Goal: Task Accomplishment & Management: Manage account settings

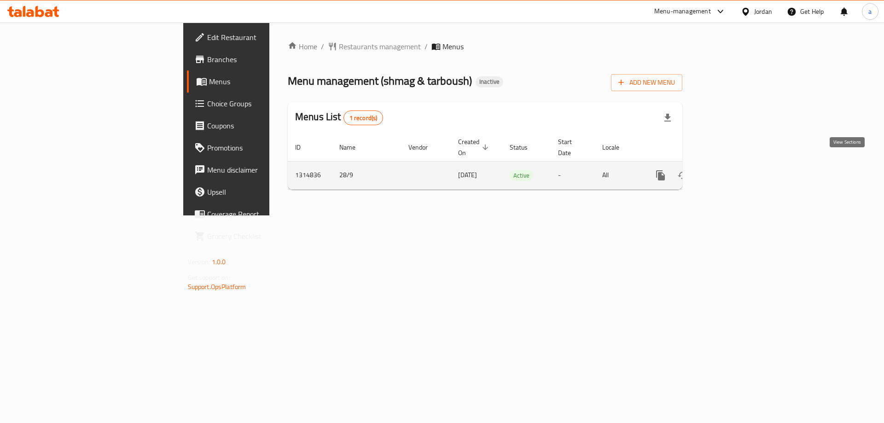
click at [733, 170] on icon "enhanced table" at bounding box center [727, 175] width 11 height 11
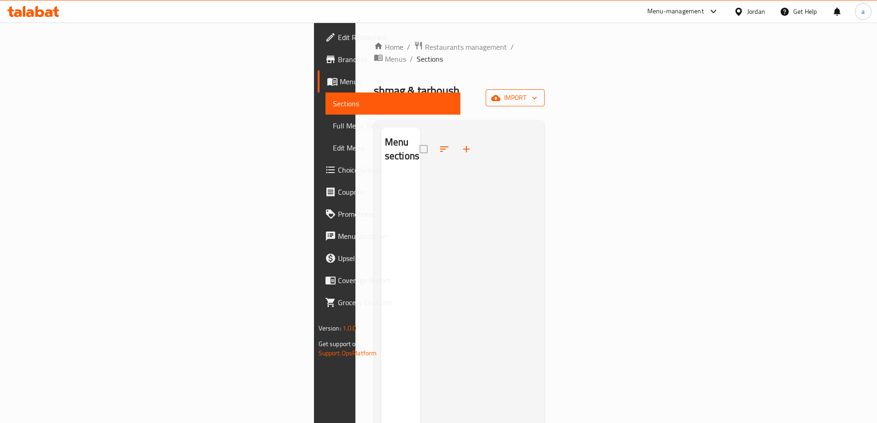
click at [537, 92] on span "import" at bounding box center [515, 98] width 44 height 12
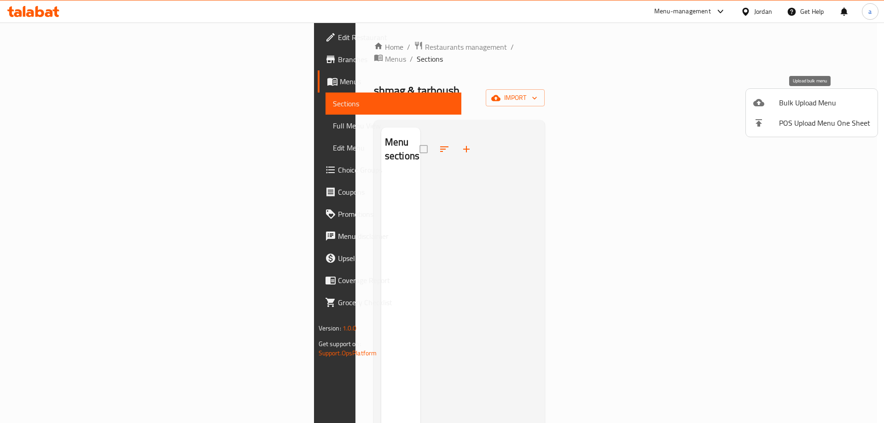
click at [774, 106] on div at bounding box center [766, 102] width 26 height 11
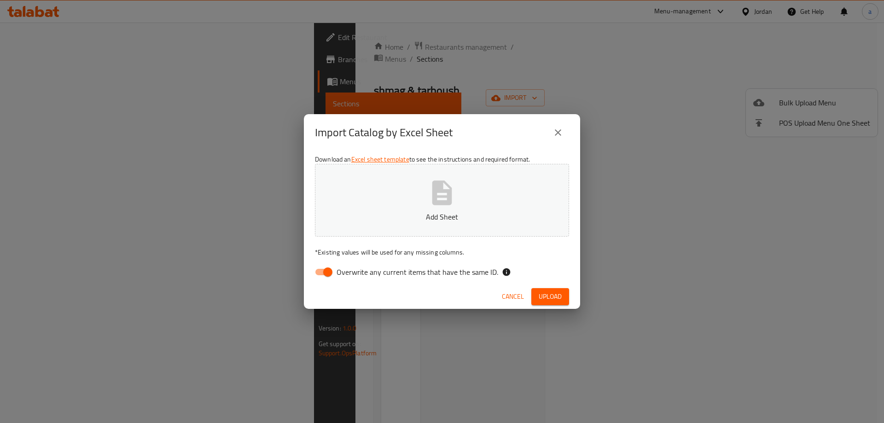
click at [369, 274] on span "Overwrite any current items that have the same ID." at bounding box center [418, 272] width 162 height 11
click at [354, 274] on input "Overwrite any current items that have the same ID." at bounding box center [328, 271] width 52 height 17
checkbox input "false"
click at [485, 212] on p "Add Sheet" at bounding box center [442, 216] width 226 height 11
click at [556, 297] on span "Upload" at bounding box center [550, 297] width 23 height 12
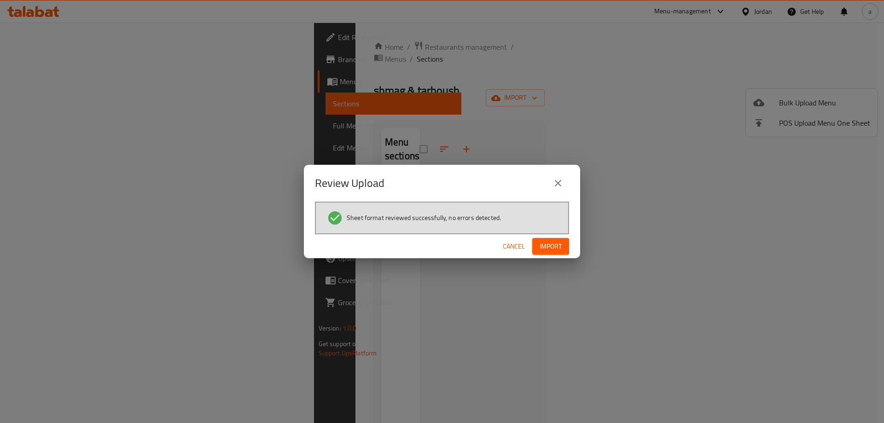
click at [561, 249] on span "Import" at bounding box center [551, 247] width 22 height 12
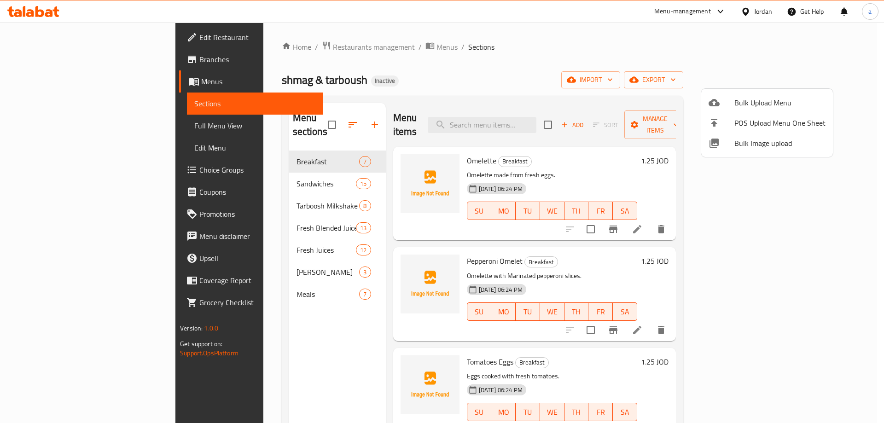
click at [546, 54] on div at bounding box center [442, 211] width 884 height 423
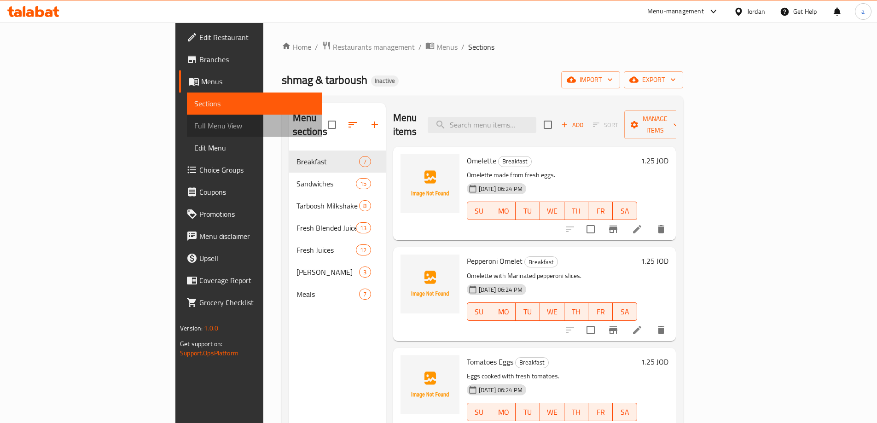
click at [194, 128] on span "Full Menu View" at bounding box center [254, 125] width 120 height 11
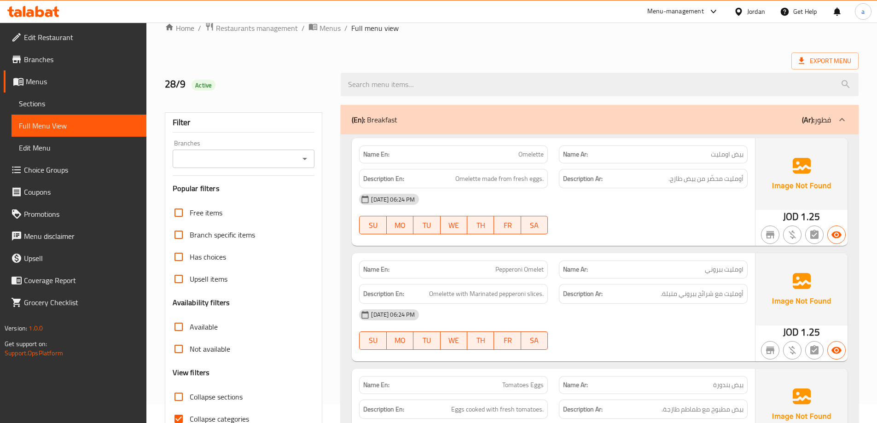
scroll to position [138, 0]
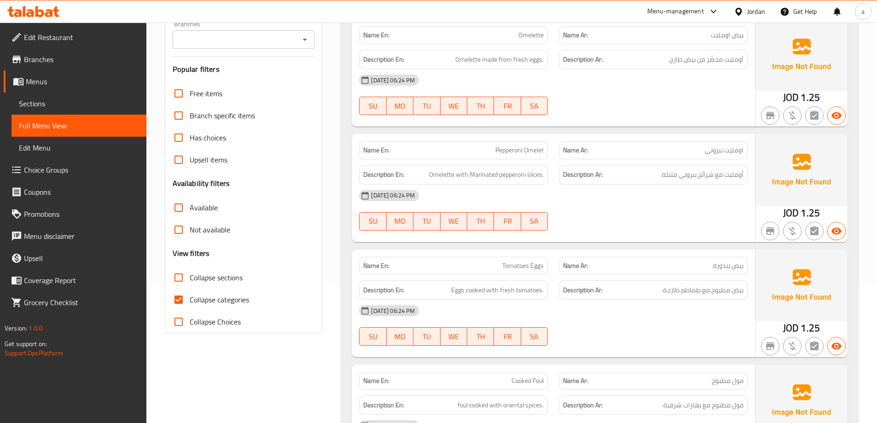
click at [180, 300] on input "Collapse categories" at bounding box center [179, 300] width 22 height 22
checkbox input "false"
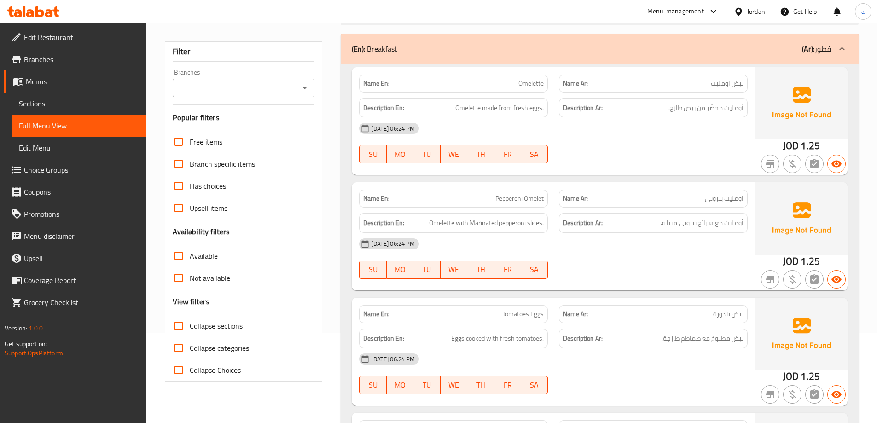
scroll to position [92, 0]
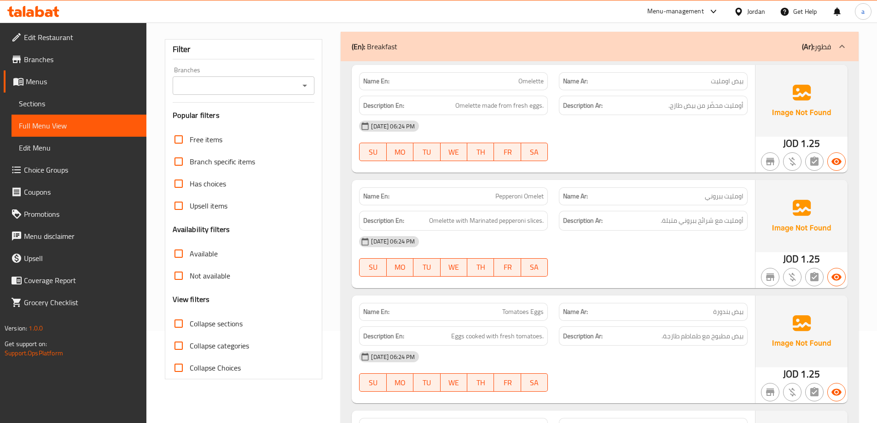
click at [56, 106] on span "Sections" at bounding box center [79, 103] width 120 height 11
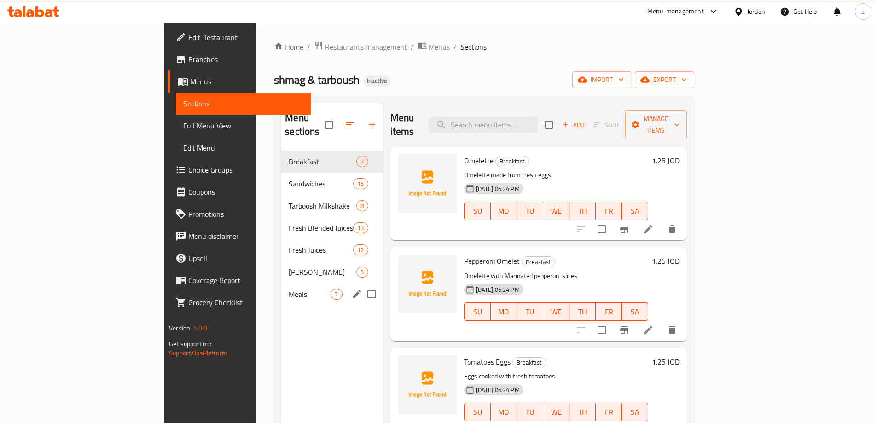
drag, startPoint x: 331, startPoint y: 274, endPoint x: 332, endPoint y: 269, distance: 5.1
click at [362, 285] on input "Menu sections" at bounding box center [371, 294] width 19 height 19
checkbox input "true"
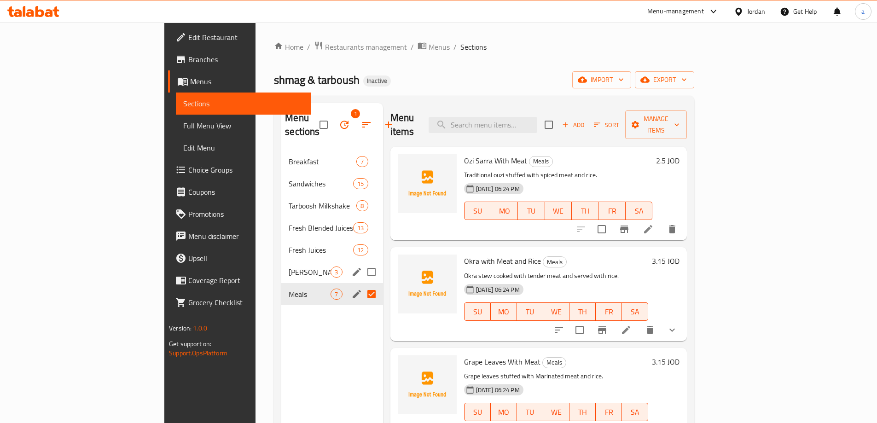
click at [362, 262] on input "Menu sections" at bounding box center [371, 271] width 19 height 19
checkbox input "true"
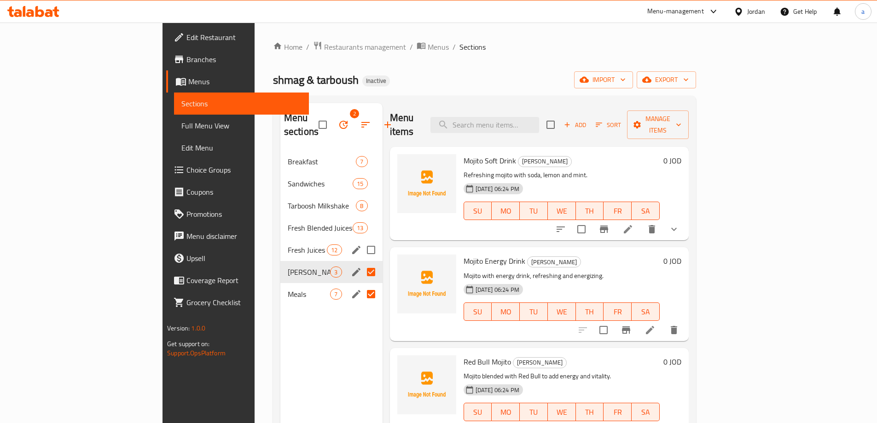
click at [361, 240] on input "Menu sections" at bounding box center [370, 249] width 19 height 19
checkbox input "true"
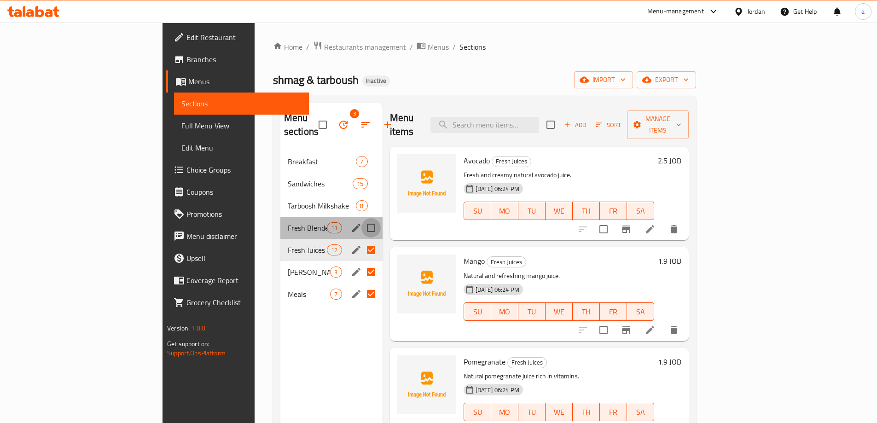
click at [361, 218] on input "Menu sections" at bounding box center [370, 227] width 19 height 19
checkbox input "true"
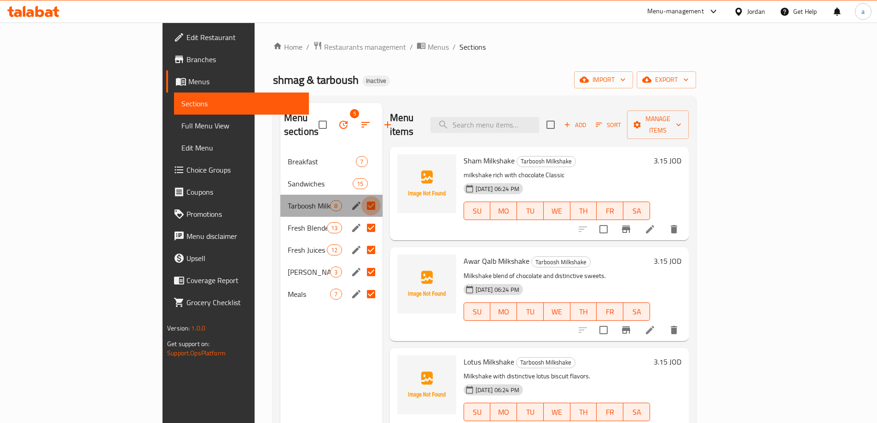
click at [361, 196] on input "Menu sections" at bounding box center [370, 205] width 19 height 19
checkbox input "false"
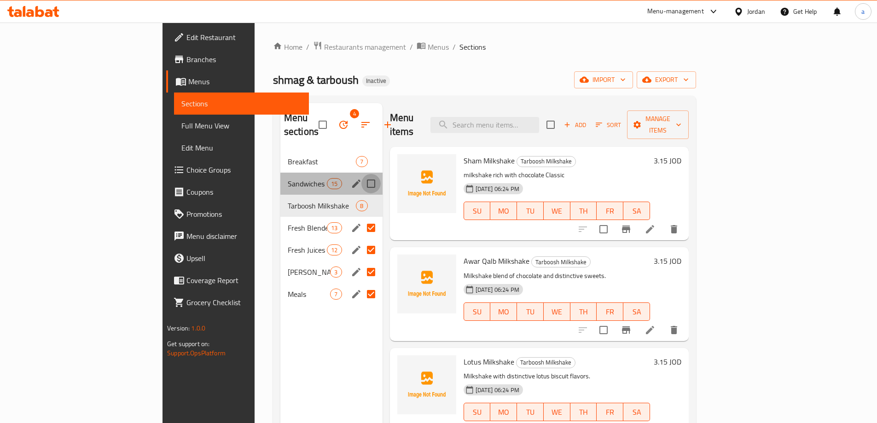
click at [361, 178] on input "Menu sections" at bounding box center [370, 183] width 19 height 19
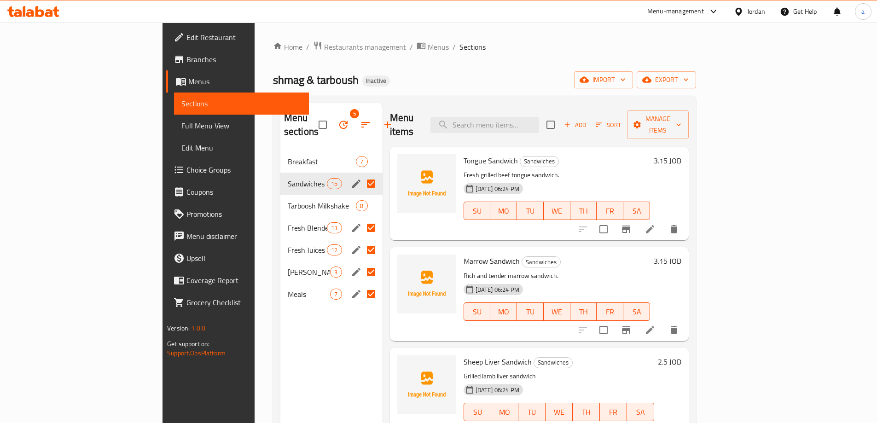
click at [361, 174] on input "Menu sections" at bounding box center [370, 183] width 19 height 19
checkbox input "false"
click at [361, 196] on input "Menu sections" at bounding box center [370, 205] width 19 height 19
checkbox input "true"
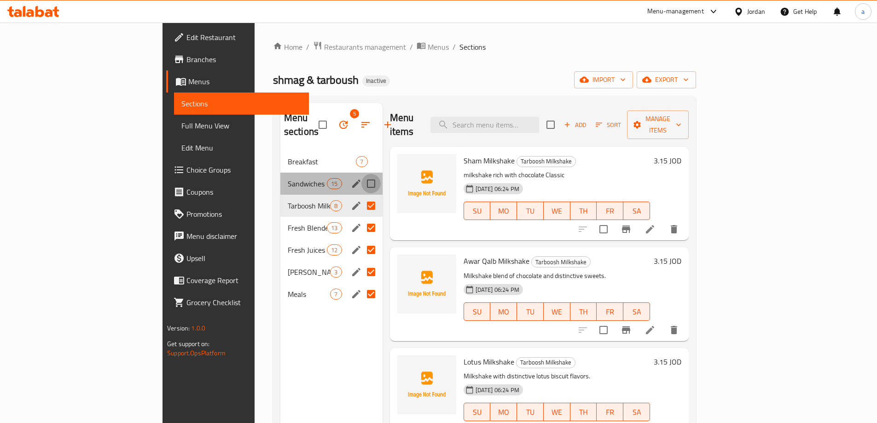
click at [361, 174] on input "Menu sections" at bounding box center [370, 183] width 19 height 19
checkbox input "true"
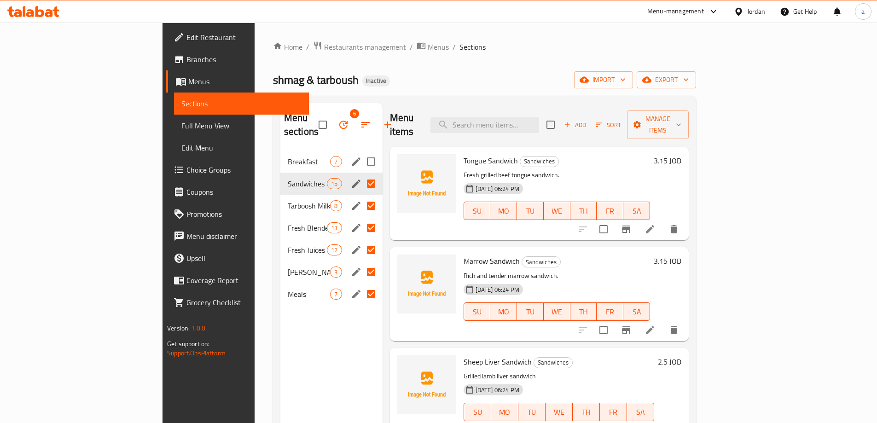
click at [361, 152] on input "Menu sections" at bounding box center [370, 161] width 19 height 19
checkbox input "true"
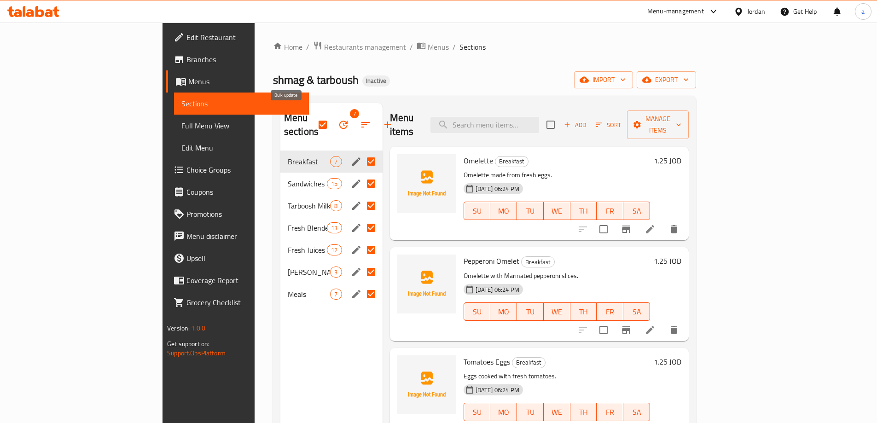
click at [338, 119] on icon "button" at bounding box center [343, 124] width 11 height 11
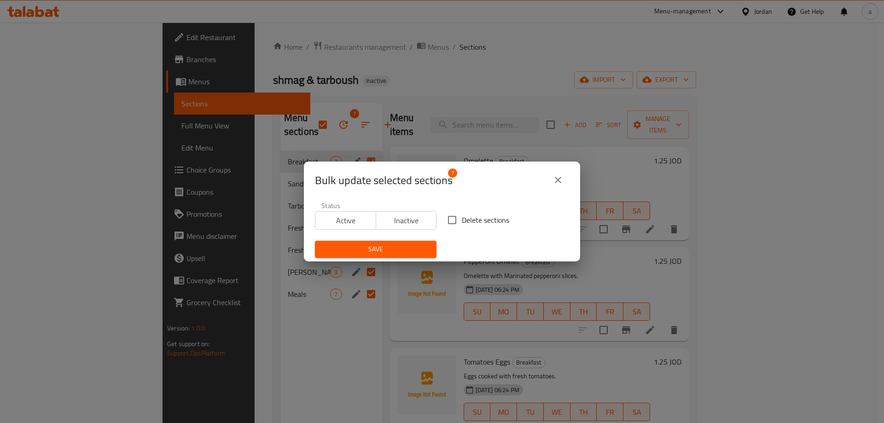
click at [462, 218] on span "Delete sections" at bounding box center [485, 220] width 47 height 11
click at [459, 218] on input "Delete sections" at bounding box center [452, 219] width 19 height 19
checkbox input "true"
click at [402, 251] on span "Save" at bounding box center [375, 250] width 107 height 12
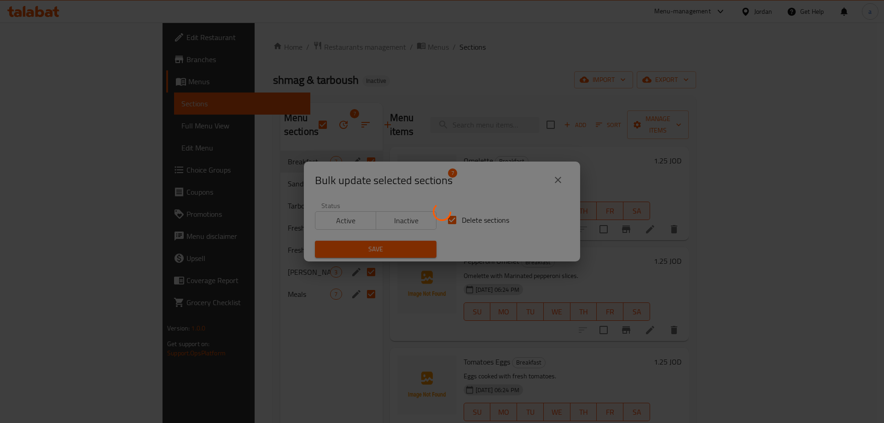
checkbox input "false"
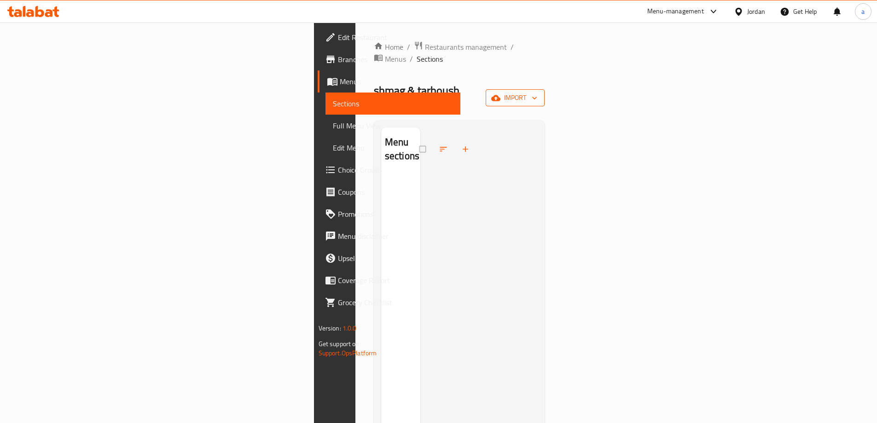
click at [537, 92] on span "import" at bounding box center [515, 98] width 44 height 12
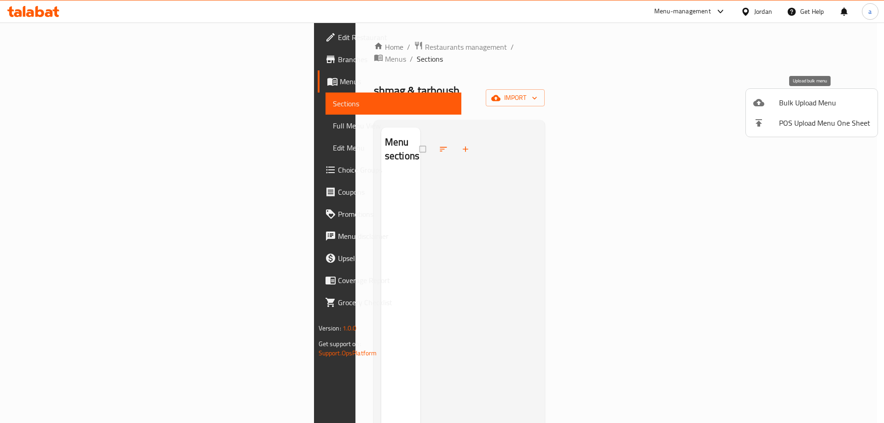
click at [809, 105] on span "Bulk Upload Menu" at bounding box center [824, 102] width 91 height 11
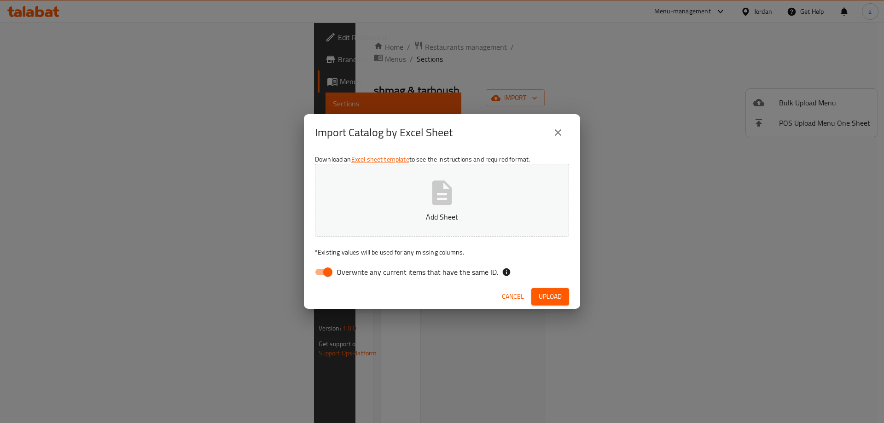
click at [390, 276] on span "Overwrite any current items that have the same ID." at bounding box center [418, 272] width 162 height 11
click at [354, 276] on input "Overwrite any current items that have the same ID." at bounding box center [328, 271] width 52 height 17
checkbox input "false"
click at [469, 217] on p "Add Sheet" at bounding box center [442, 216] width 226 height 11
click at [546, 290] on button "Upload" at bounding box center [550, 296] width 38 height 17
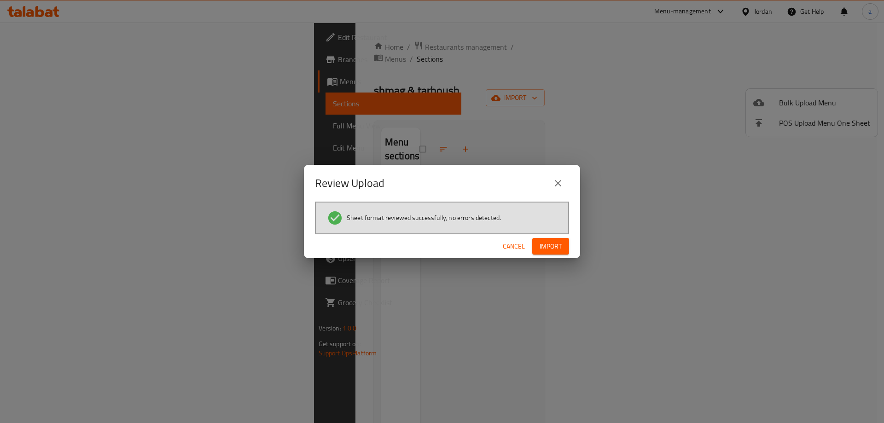
click at [555, 245] on span "Import" at bounding box center [551, 247] width 22 height 12
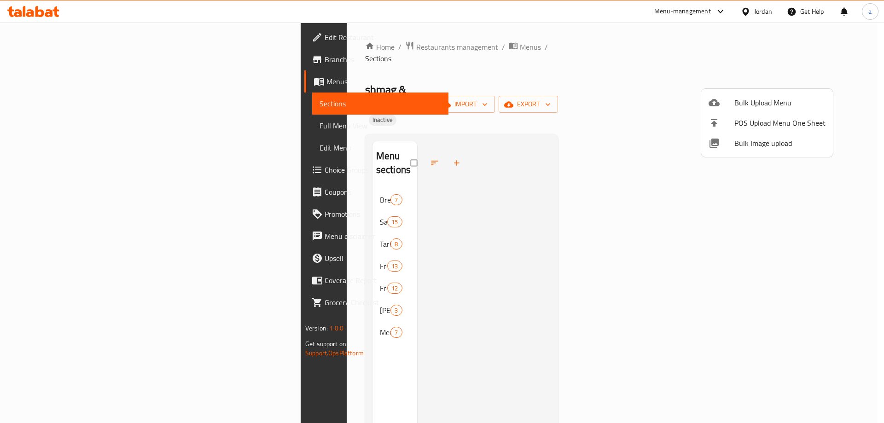
click at [47, 127] on div at bounding box center [442, 211] width 884 height 423
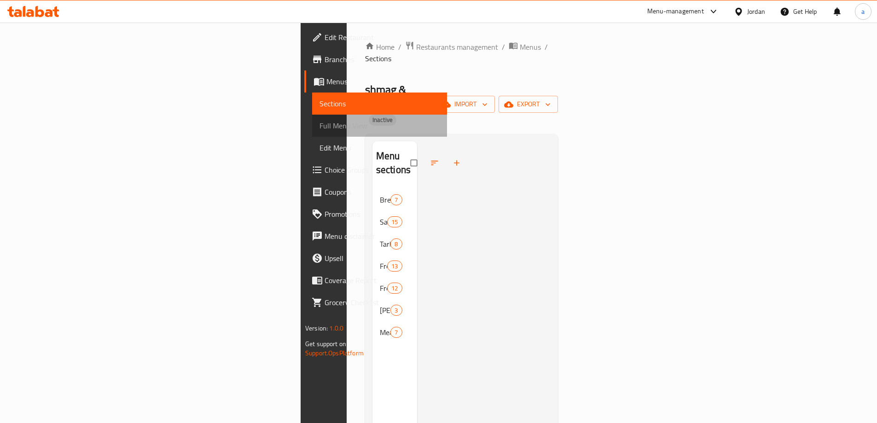
click at [312, 119] on link "Full Menu View" at bounding box center [379, 126] width 135 height 22
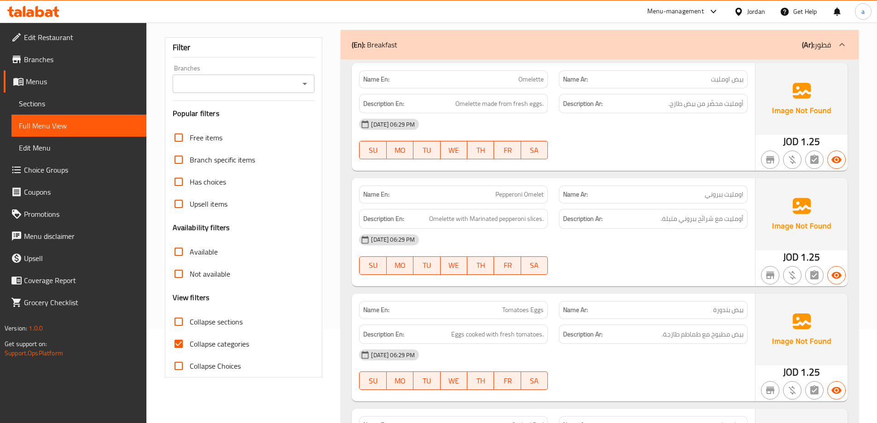
scroll to position [230, 0]
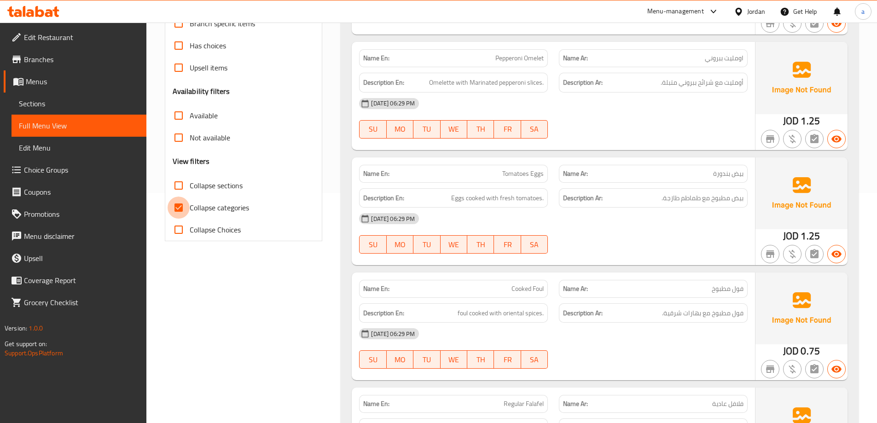
click at [177, 205] on input "Collapse categories" at bounding box center [179, 208] width 22 height 22
checkbox input "false"
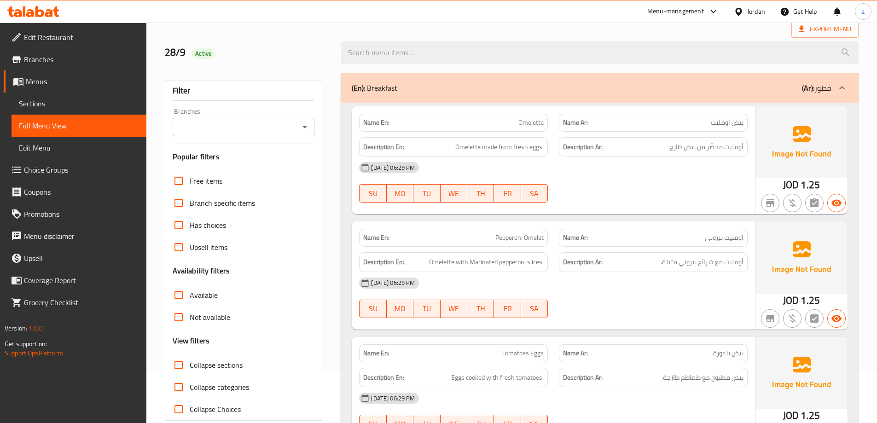
scroll to position [0, 0]
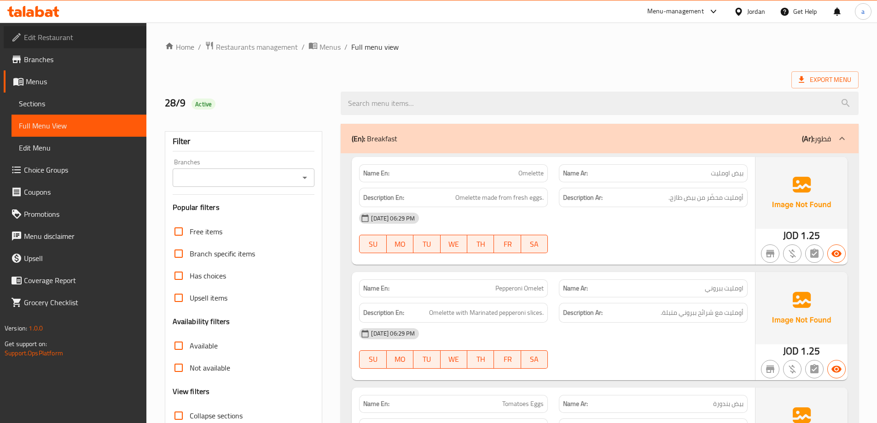
click at [86, 37] on span "Edit Restaurant" at bounding box center [81, 37] width 115 height 11
